Goal: Transaction & Acquisition: Download file/media

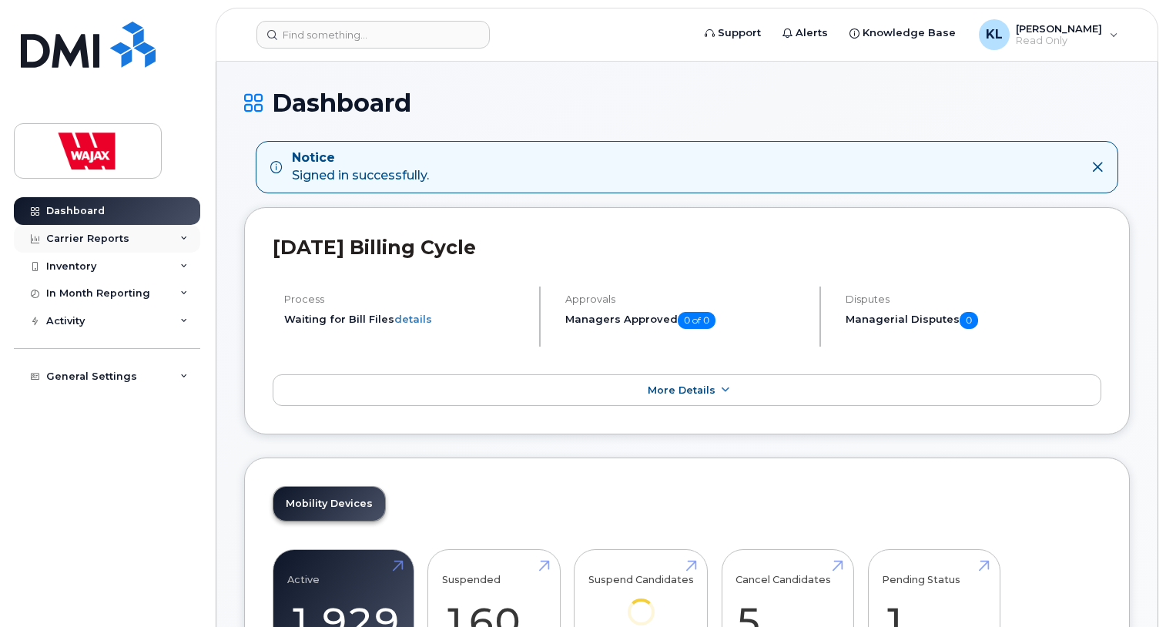
click at [144, 238] on div "Carrier Reports" at bounding box center [107, 239] width 186 height 28
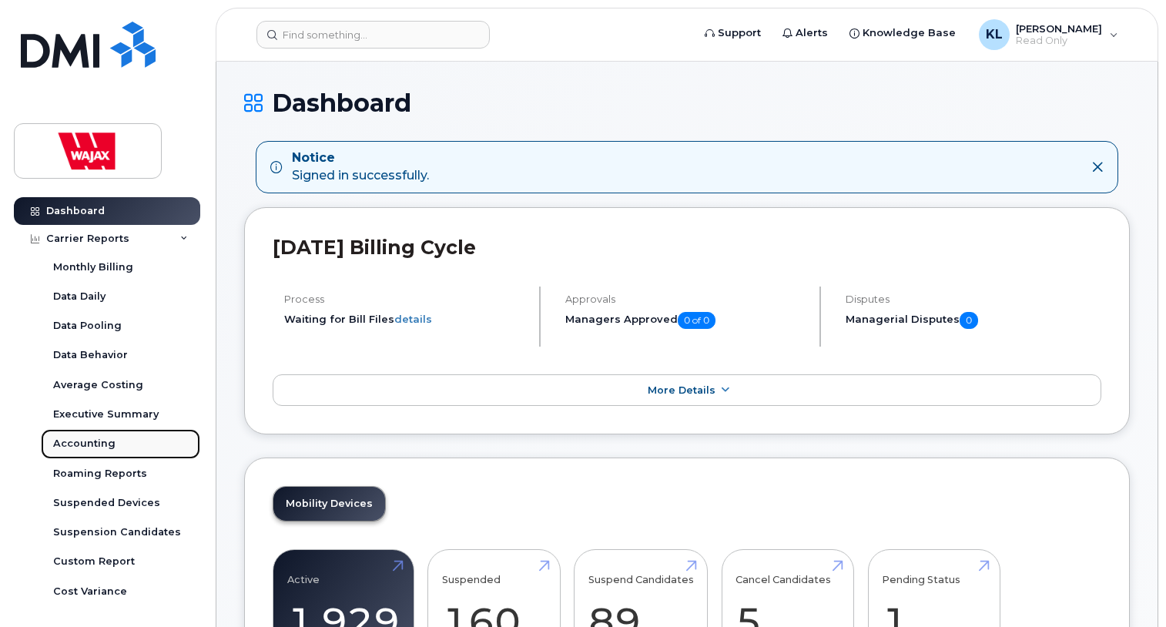
click at [72, 445] on div "Accounting" at bounding box center [84, 444] width 62 height 14
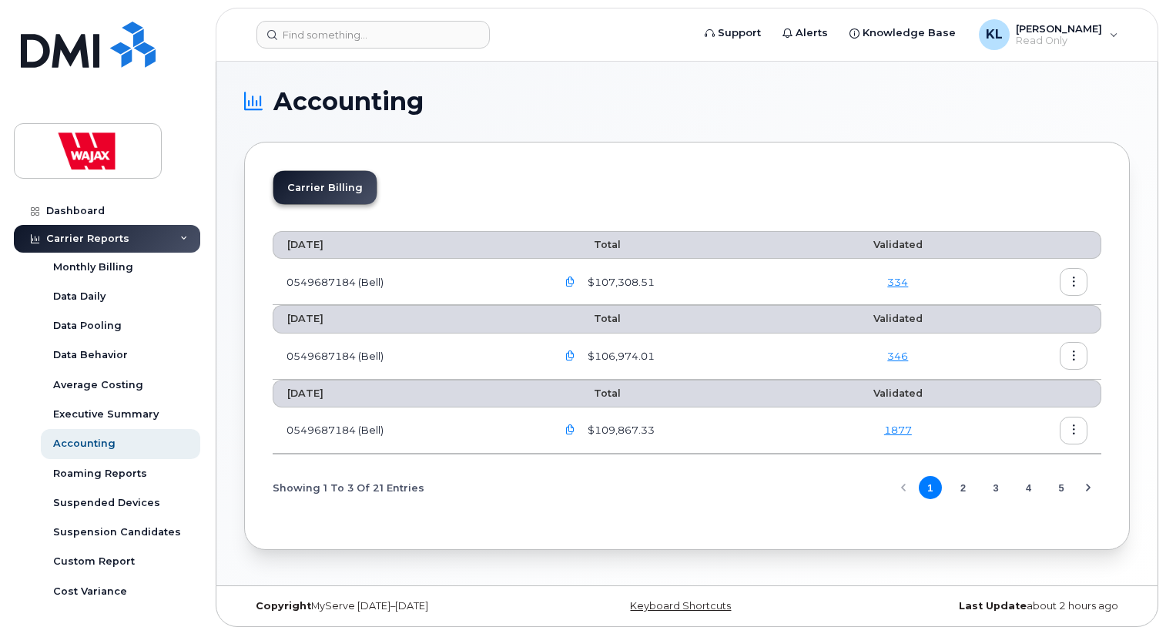
click at [1082, 286] on button "button" at bounding box center [1074, 282] width 28 height 28
click at [1021, 317] on div "Details" at bounding box center [1018, 314] width 137 height 29
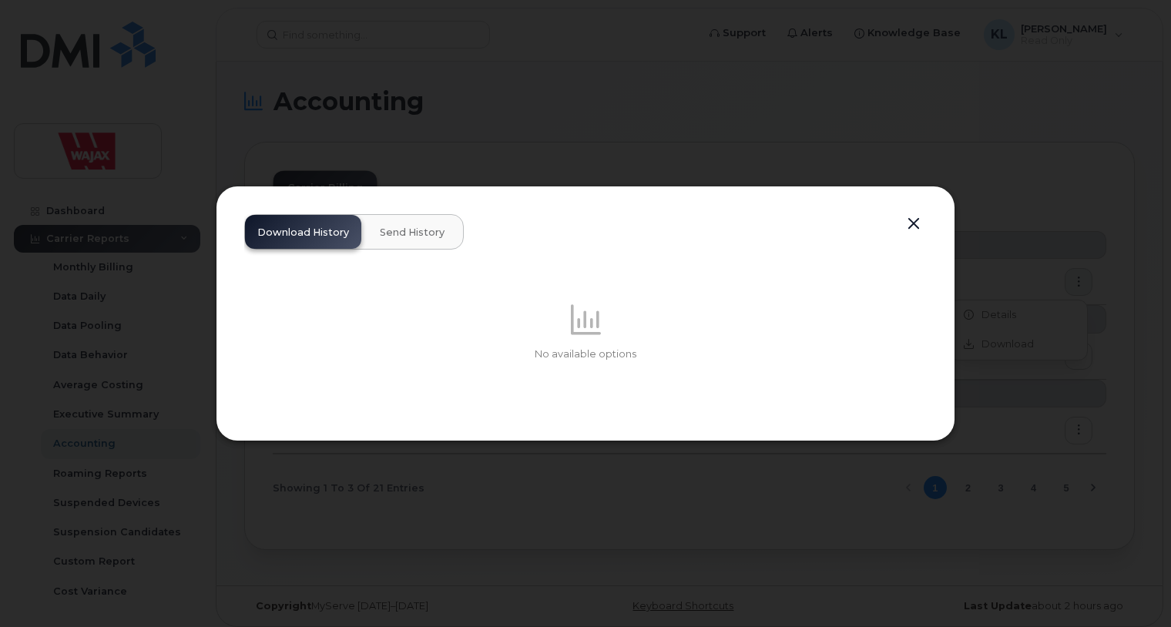
click at [910, 214] on button "button" at bounding box center [913, 224] width 23 height 22
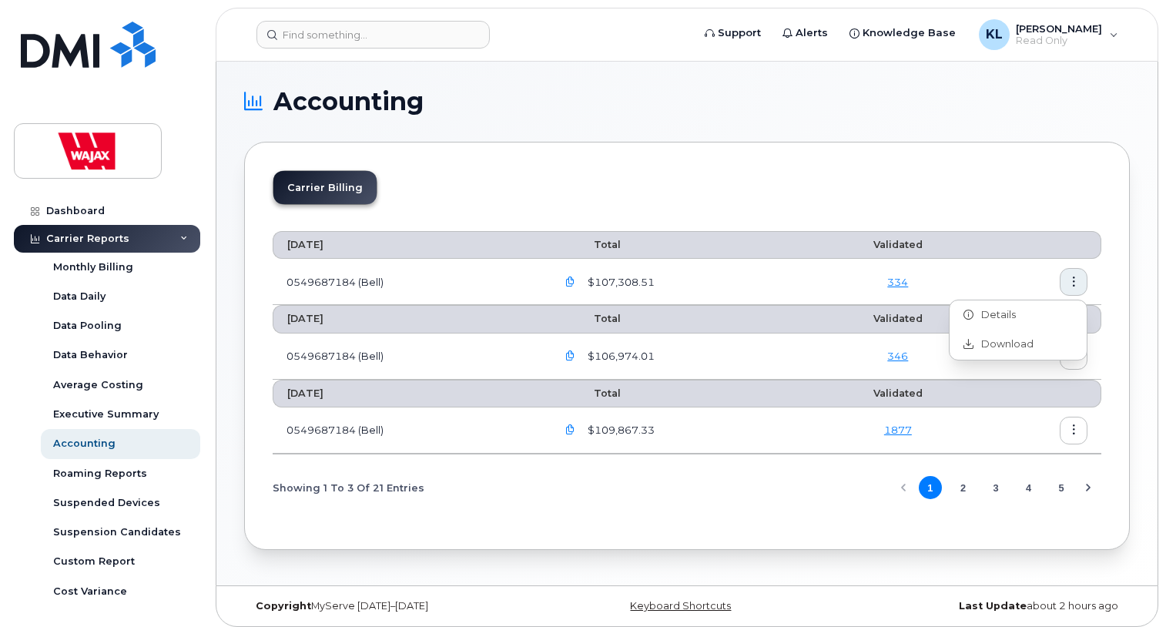
click at [1076, 281] on icon "button" at bounding box center [1074, 282] width 10 height 10
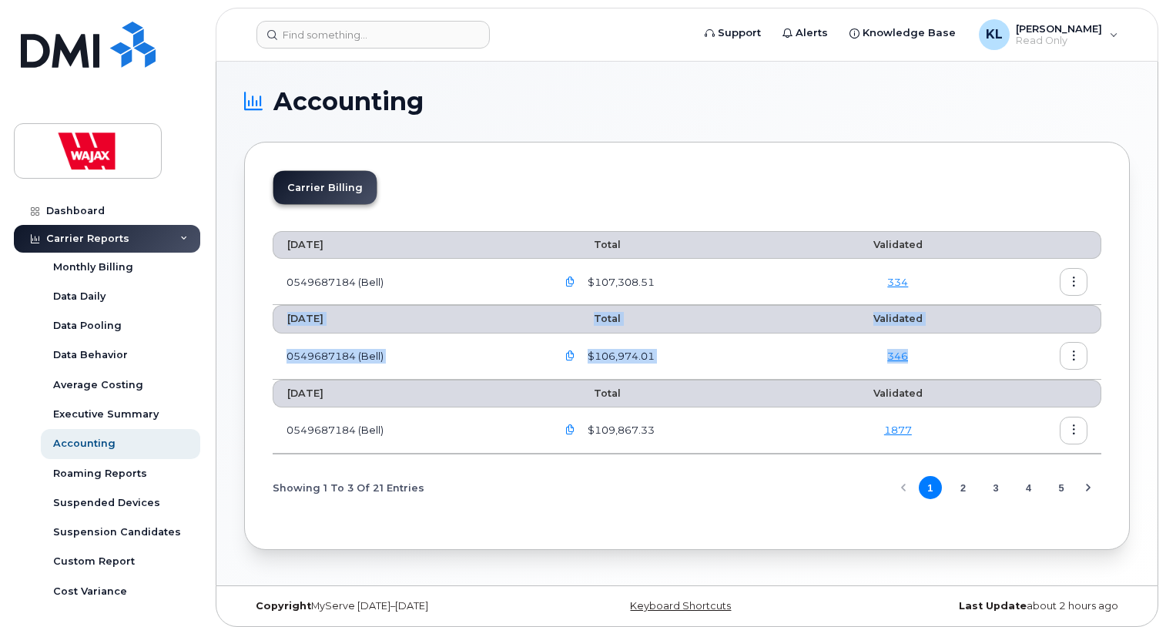
drag, startPoint x: 1026, startPoint y: 341, endPoint x: 1059, endPoint y: 289, distance: 61.6
click at [1059, 289] on table "August 2025 Total Validated 0549687184 (Bell) $107,308.51 334 July 2025 Total V…" at bounding box center [687, 342] width 829 height 223
click at [1069, 286] on icon "button" at bounding box center [1074, 282] width 10 height 10
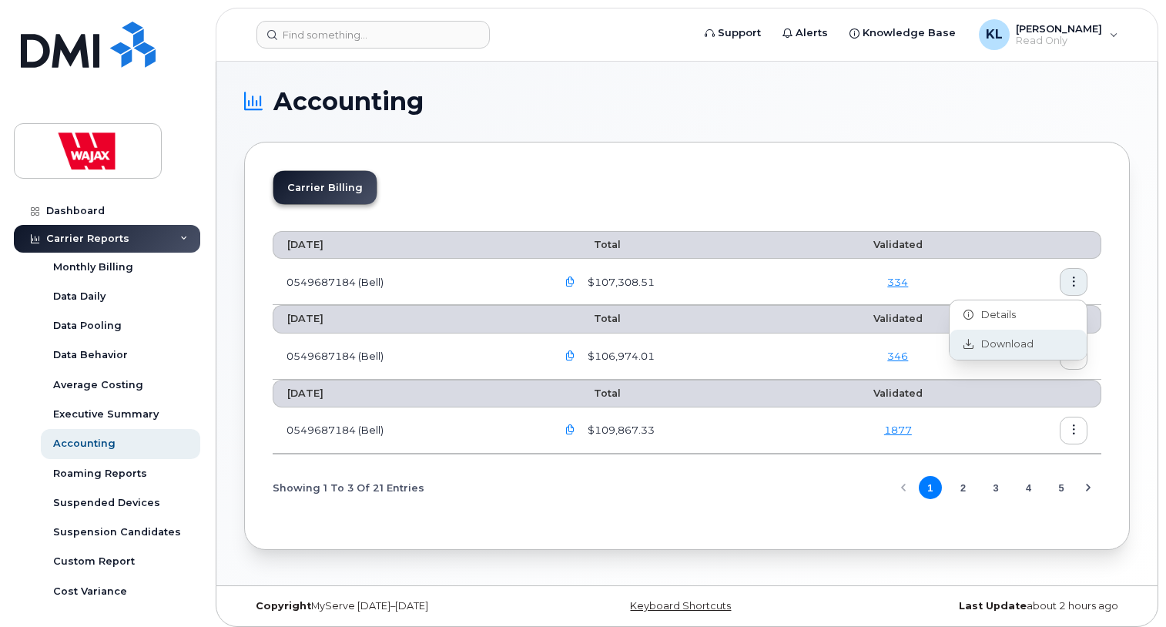
click at [1025, 337] on span "Download" at bounding box center [1004, 344] width 60 height 14
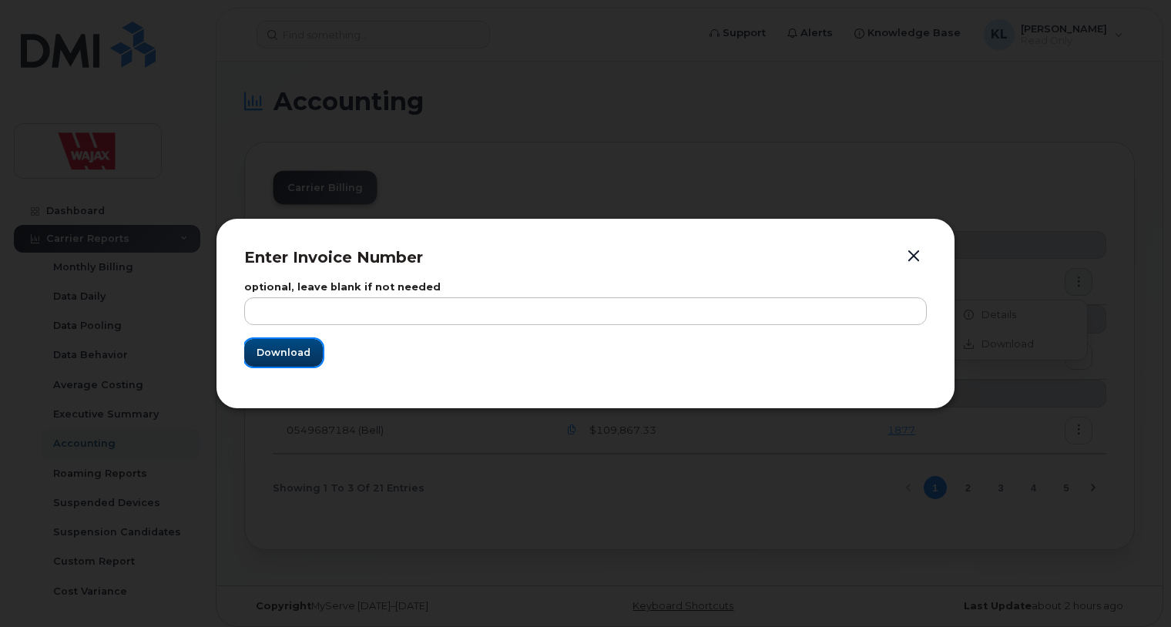
click at [280, 351] on span "Download" at bounding box center [284, 352] width 54 height 15
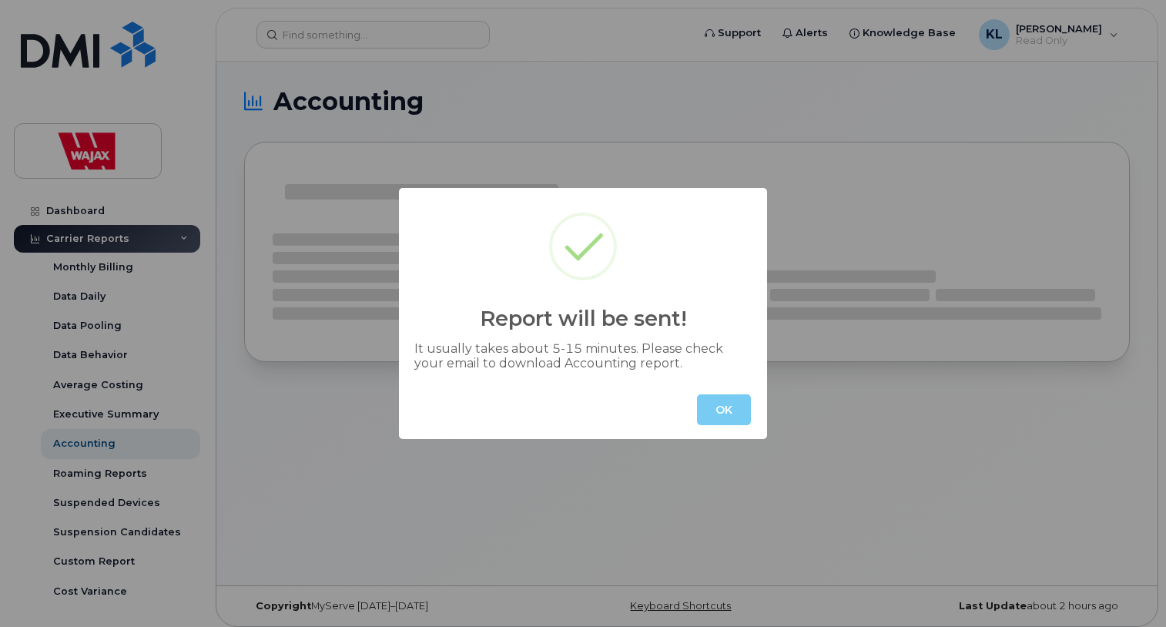
click at [719, 421] on button "OK" at bounding box center [724, 409] width 54 height 31
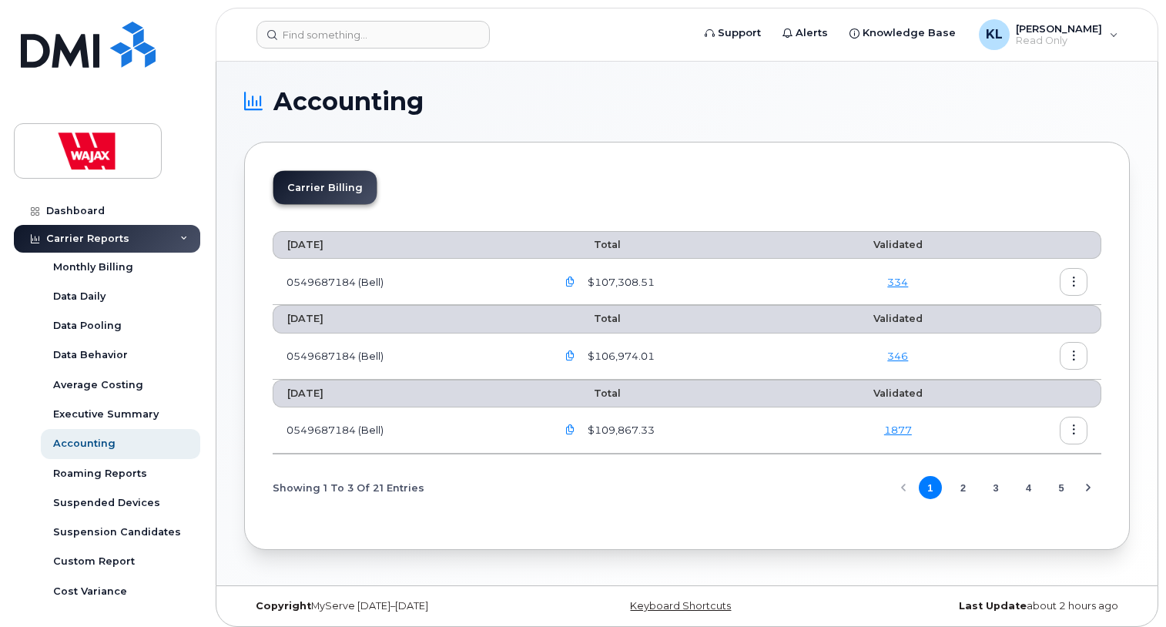
click at [570, 287] on button "button" at bounding box center [571, 282] width 28 height 28
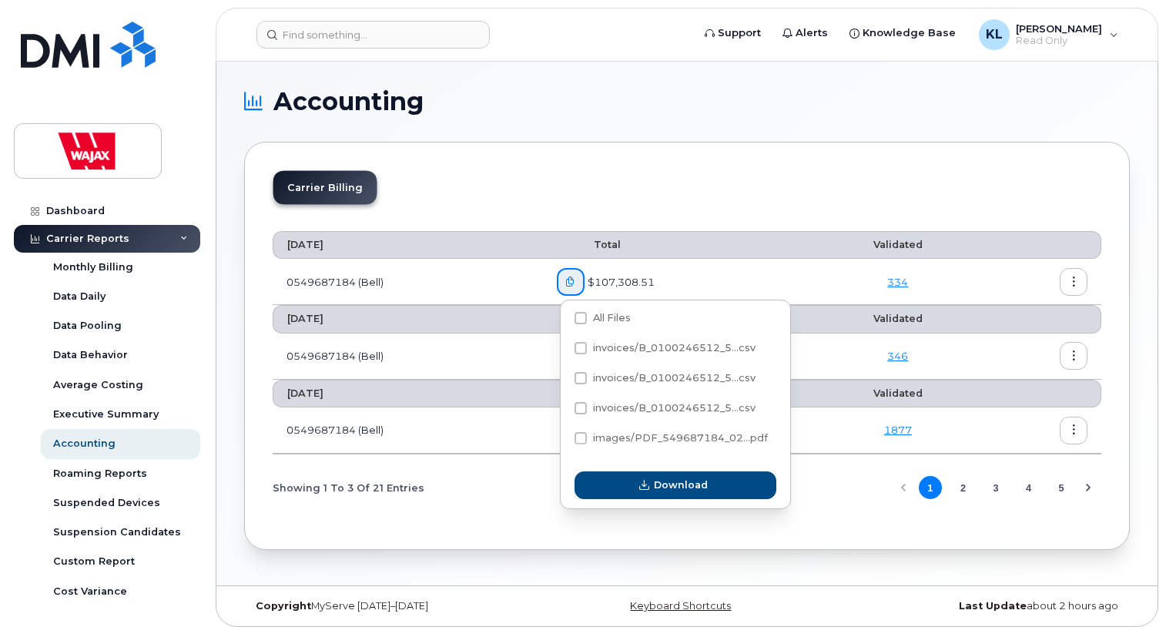
click at [633, 281] on span "$107,308.51" at bounding box center [620, 282] width 70 height 15
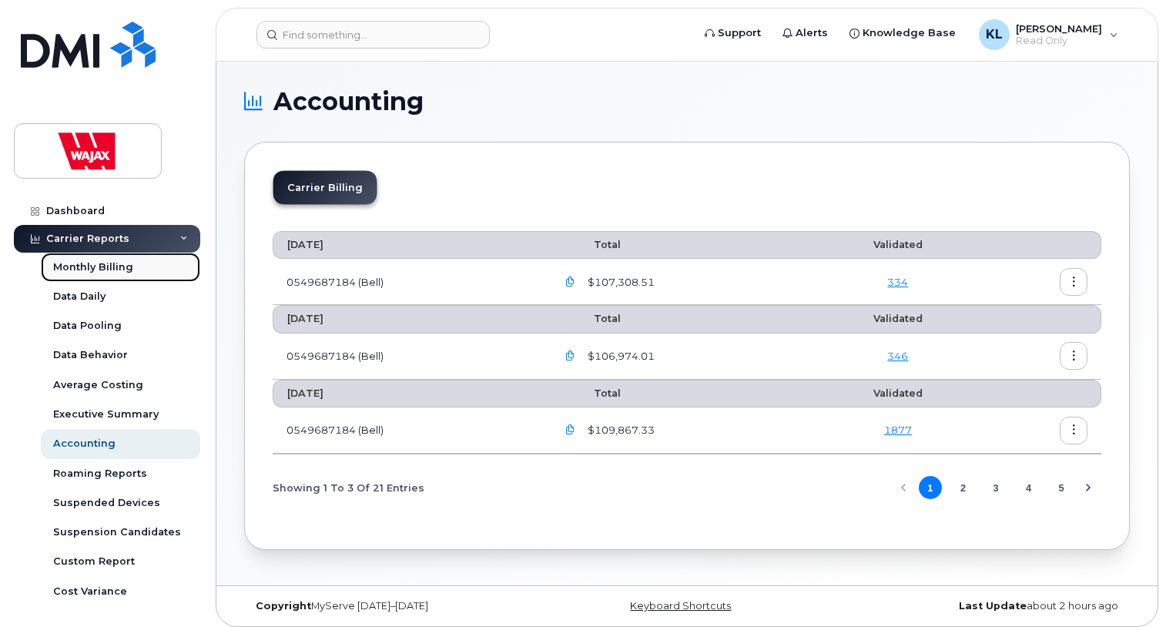
click at [127, 264] on div "Monthly Billing" at bounding box center [93, 267] width 80 height 14
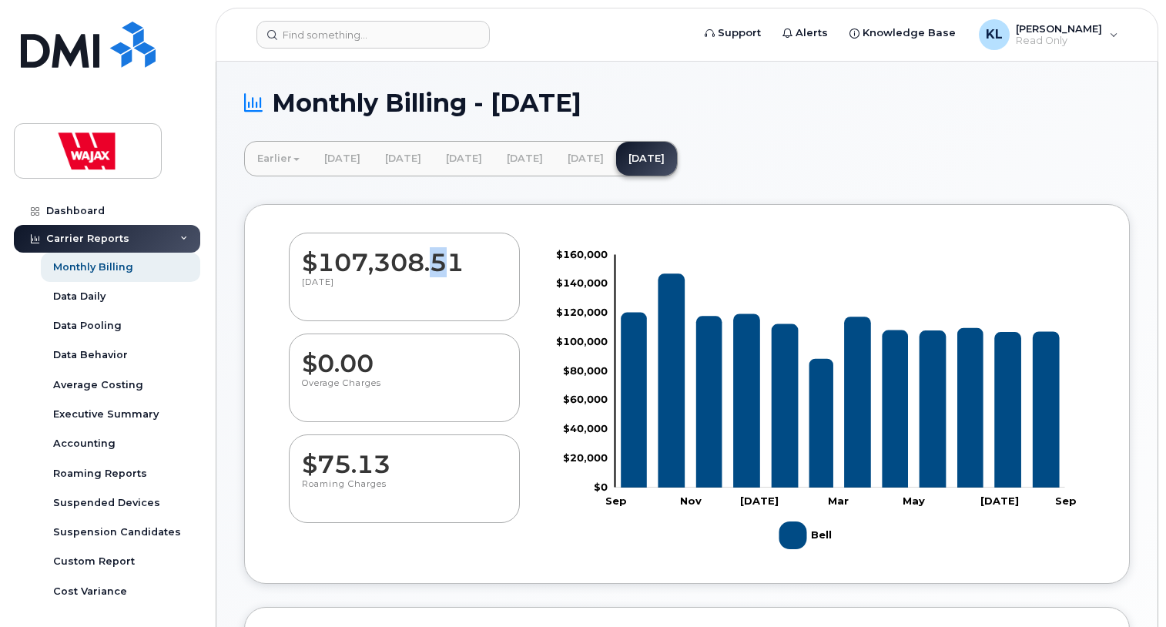
click at [441, 277] on dd "$107,308.51" at bounding box center [404, 254] width 205 height 43
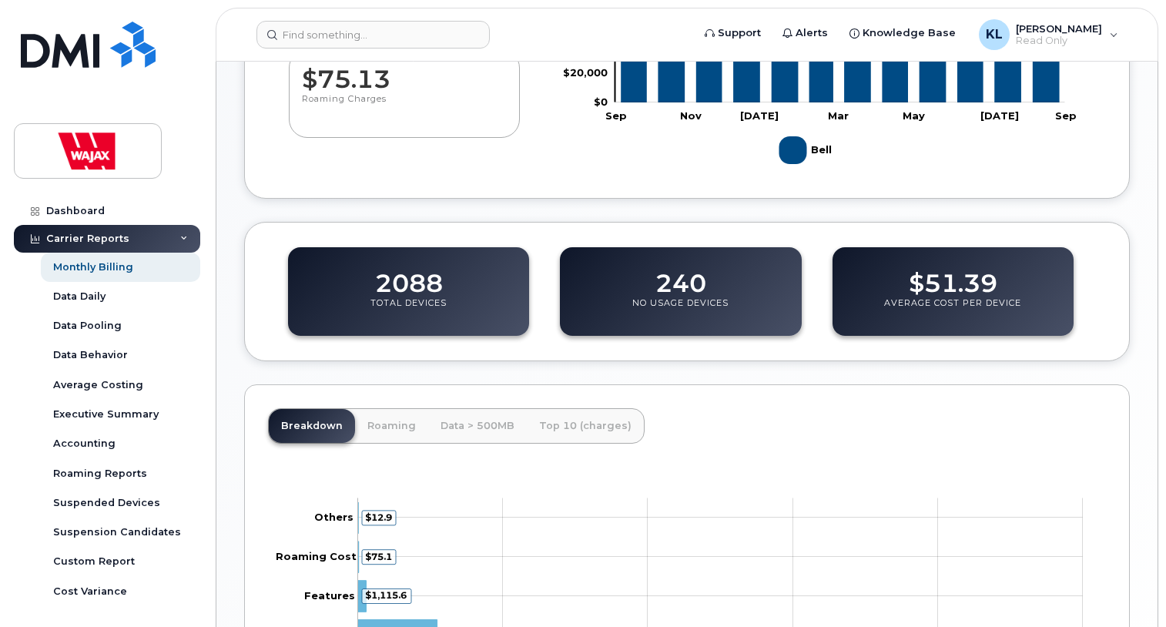
scroll to position [581, 0]
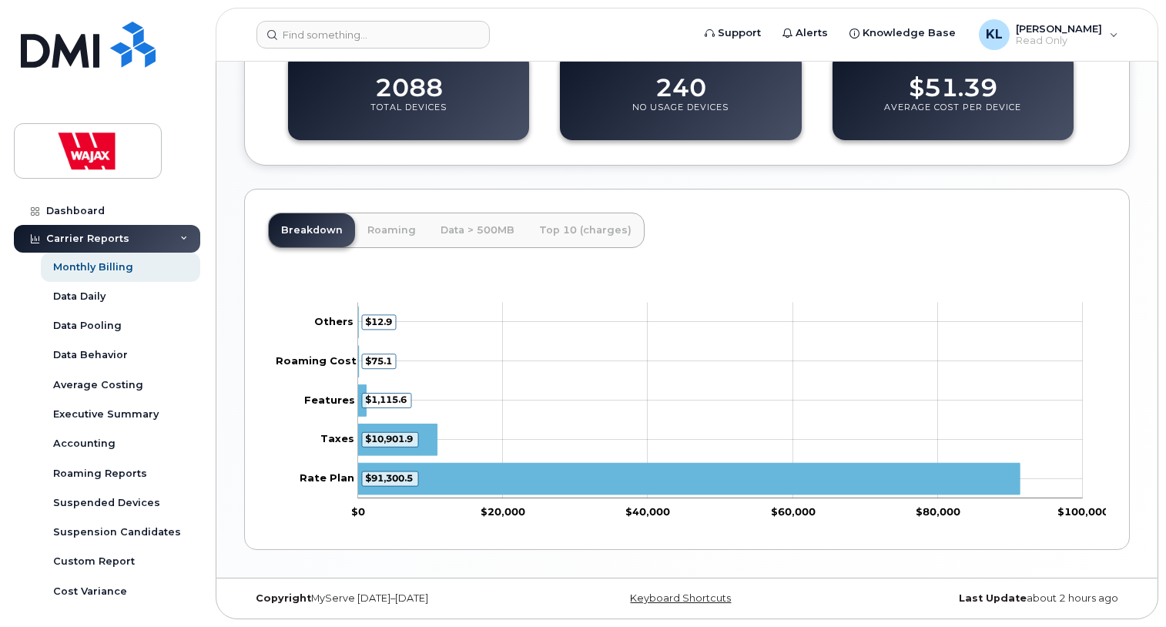
click at [981, 139] on div "$51.39 Average Cost Per Device" at bounding box center [953, 96] width 241 height 89
click at [1123, 375] on div "Breakdown [GEOGRAPHIC_DATA] Data > 500MB Top 10 (charges) $91,300.5 $10,901.9 $…" at bounding box center [687, 369] width 886 height 361
drag, startPoint x: 967, startPoint y: 112, endPoint x: 663, endPoint y: 102, distance: 304.5
click at [740, 117] on div "2088 Total Devices 240 No Usage Devices $51.39 Average Cost Per Device" at bounding box center [687, 95] width 860 height 113
